Goal: Information Seeking & Learning: Learn about a topic

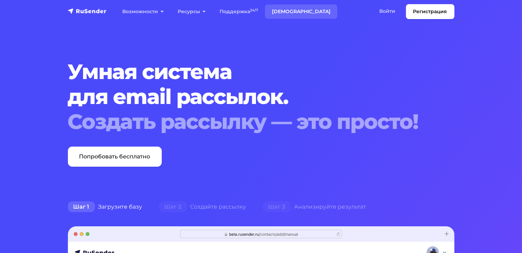
click at [286, 14] on link "[DEMOGRAPHIC_DATA]" at bounding box center [301, 11] width 72 height 14
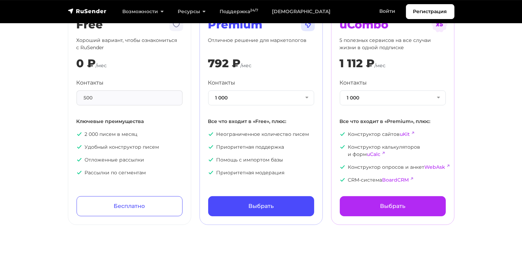
scroll to position [35, 0]
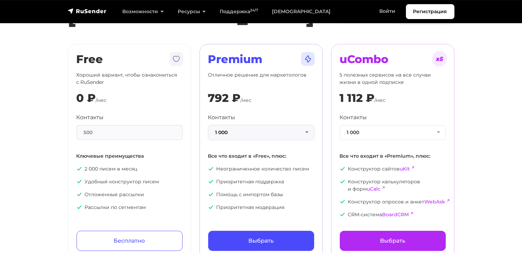
click at [309, 129] on button "1 000" at bounding box center [261, 132] width 106 height 15
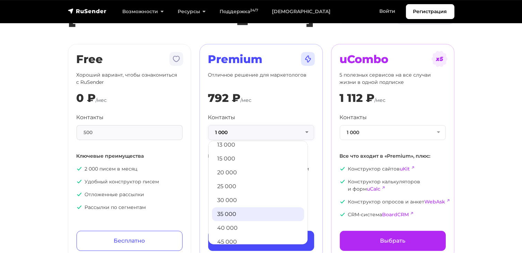
scroll to position [104, 0]
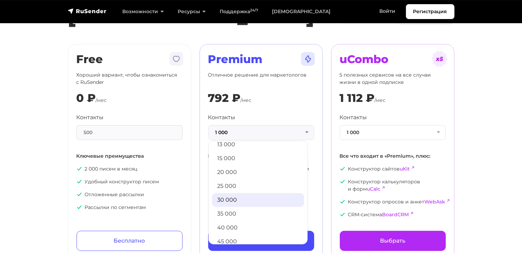
click at [228, 199] on link "30 000" at bounding box center [258, 200] width 92 height 14
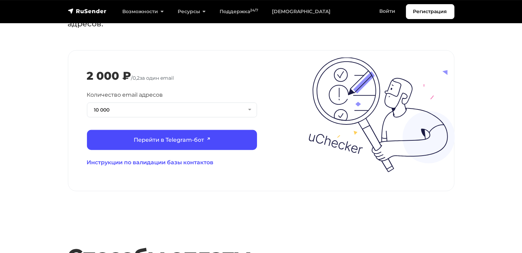
scroll to position [781, 0]
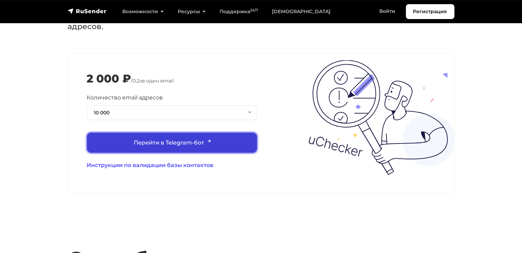
click at [155, 133] on link "Перейти в Telegram-бот" at bounding box center [172, 143] width 170 height 20
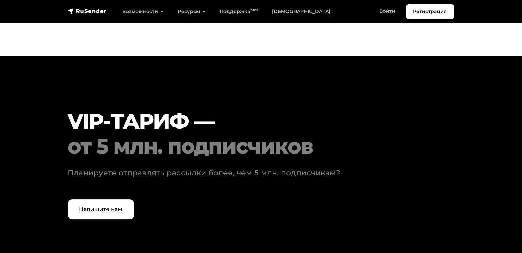
scroll to position [2165, 0]
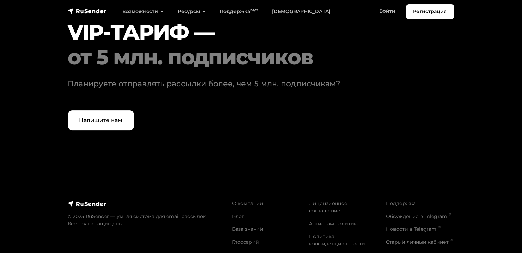
click at [90, 200] on img at bounding box center [87, 203] width 39 height 7
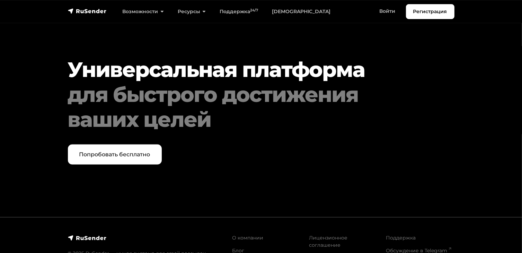
scroll to position [3592, 0]
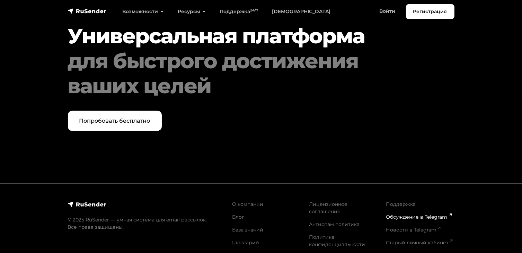
click at [417, 214] on link "Обсуждение в Telegram" at bounding box center [418, 217] width 65 height 6
